Goal: Navigation & Orientation: Find specific page/section

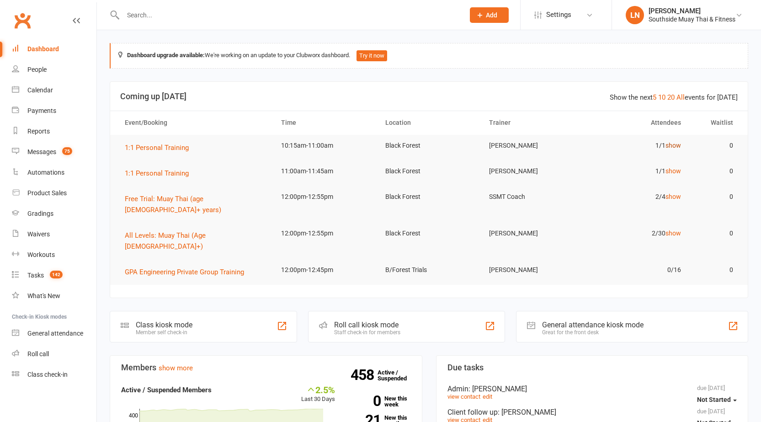
click at [673, 148] on link "show" at bounding box center [673, 145] width 16 height 7
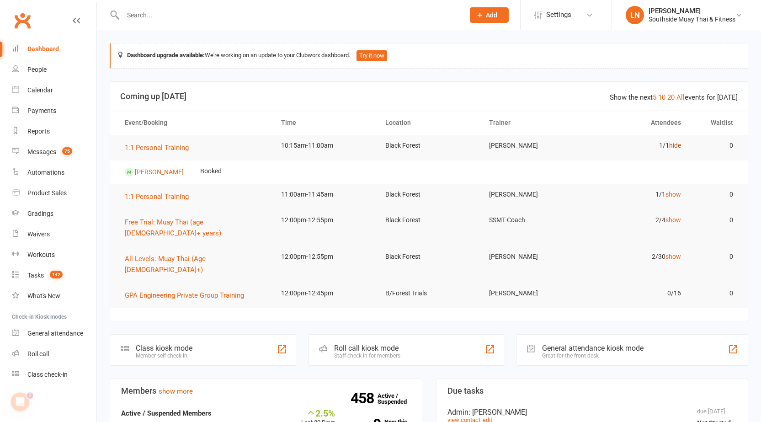
click at [673, 148] on link "hide" at bounding box center [675, 145] width 12 height 7
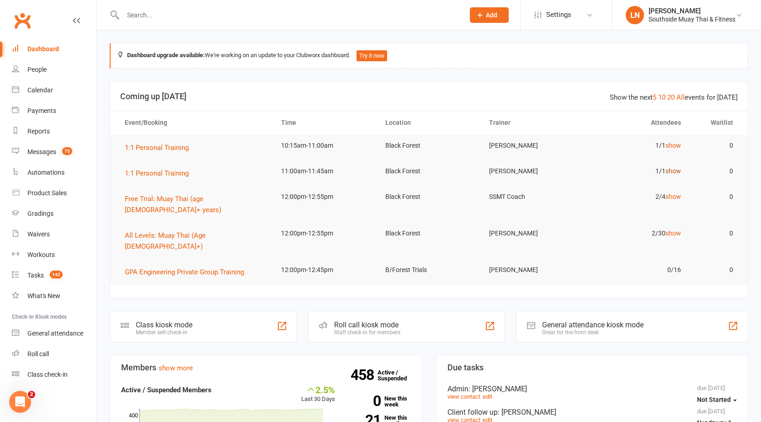
click at [678, 173] on link "show" at bounding box center [673, 170] width 16 height 7
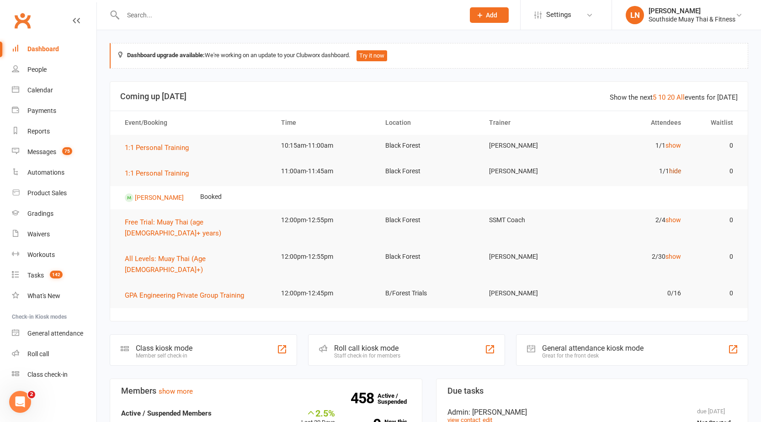
click at [677, 173] on link "hide" at bounding box center [675, 170] width 12 height 7
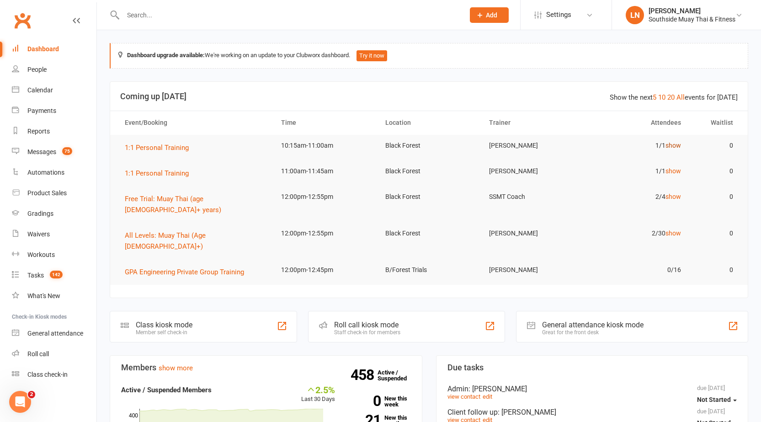
click at [672, 143] on link "show" at bounding box center [673, 145] width 16 height 7
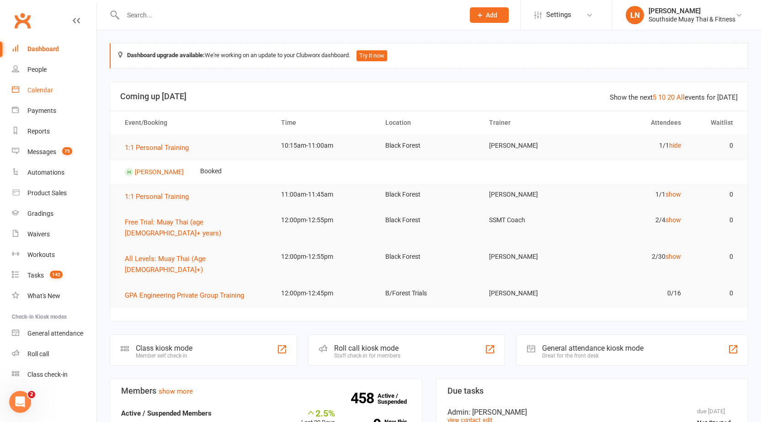
click at [40, 95] on link "Calendar" at bounding box center [54, 90] width 85 height 21
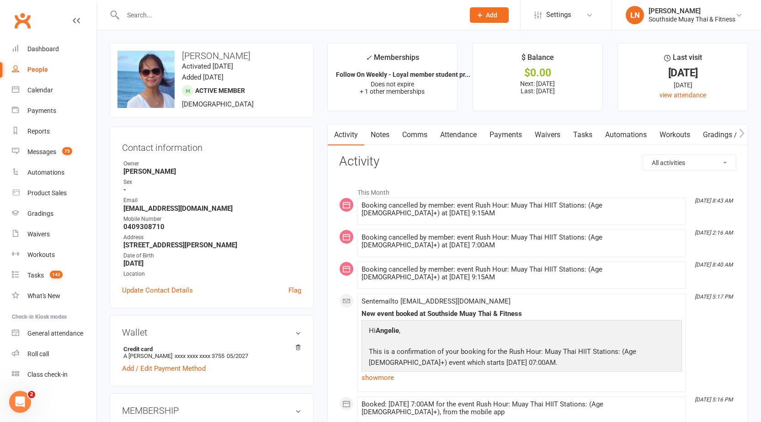
click at [377, 134] on link "Notes" at bounding box center [380, 134] width 32 height 21
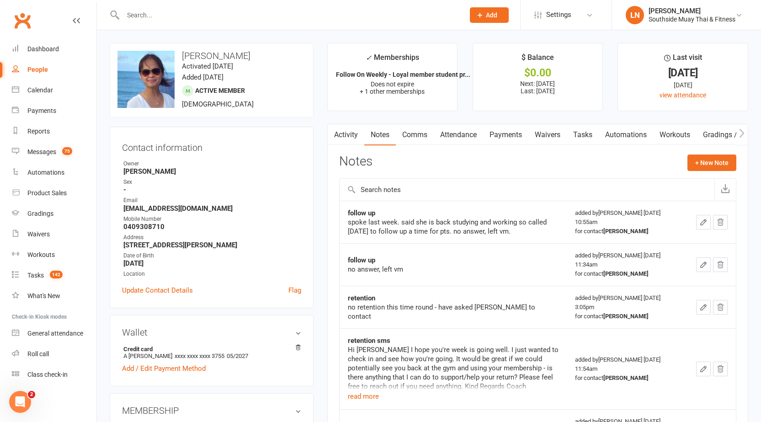
click at [345, 132] on link "Activity" at bounding box center [346, 134] width 37 height 21
